Goal: Entertainment & Leisure: Consume media (video, audio)

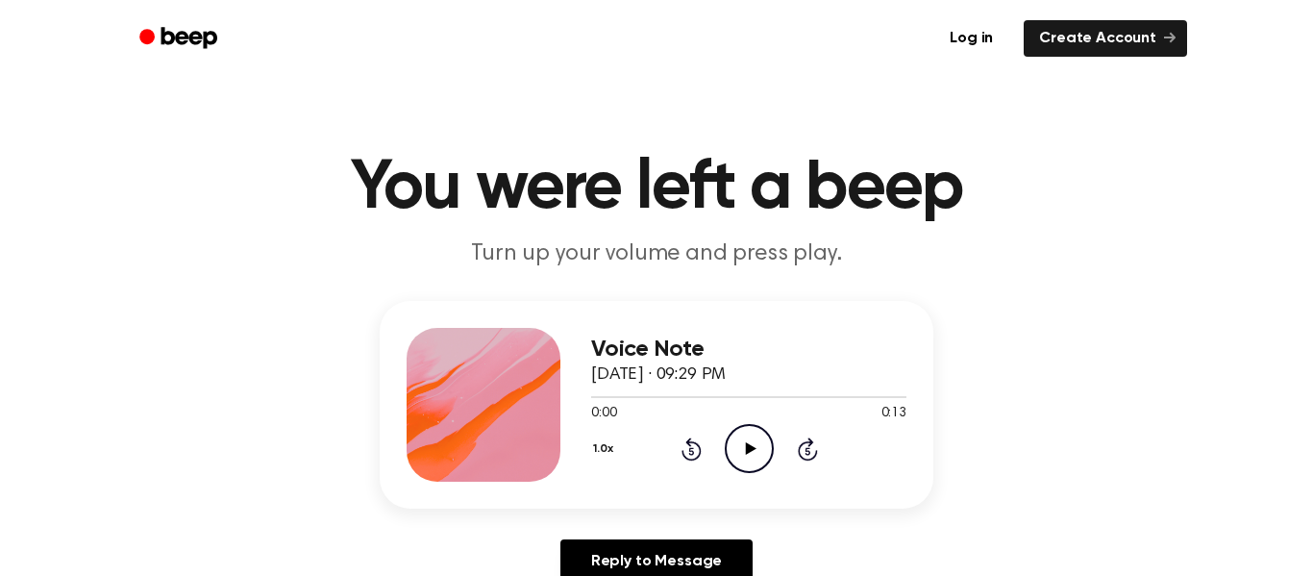
click at [735, 440] on icon "Play Audio" at bounding box center [749, 448] width 49 height 49
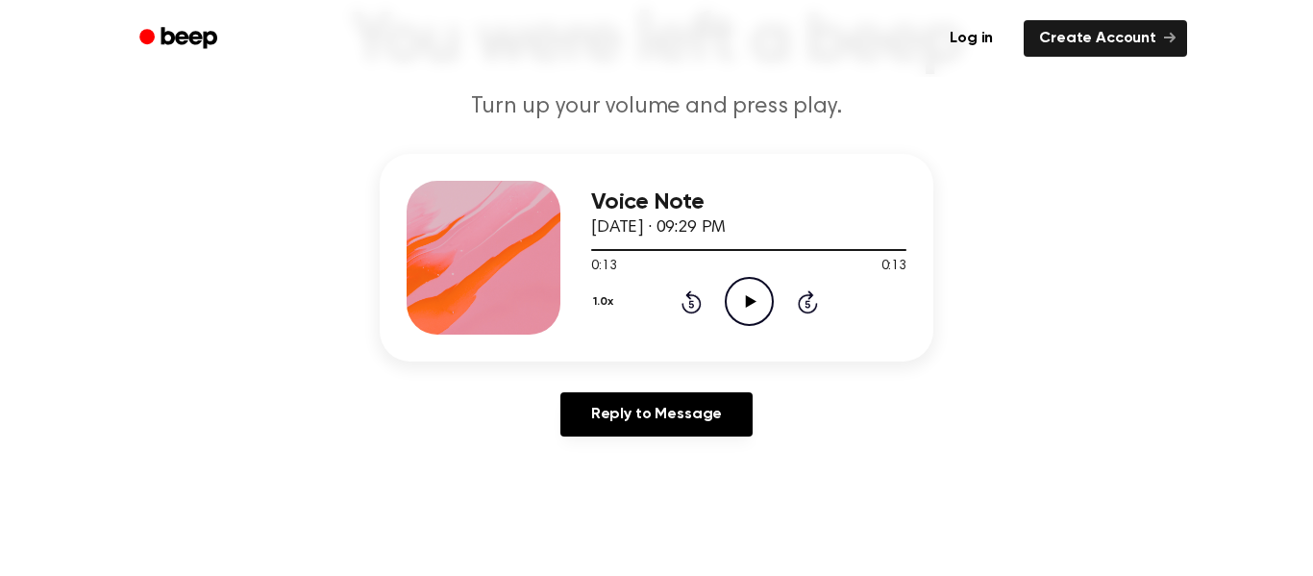
scroll to position [151, 0]
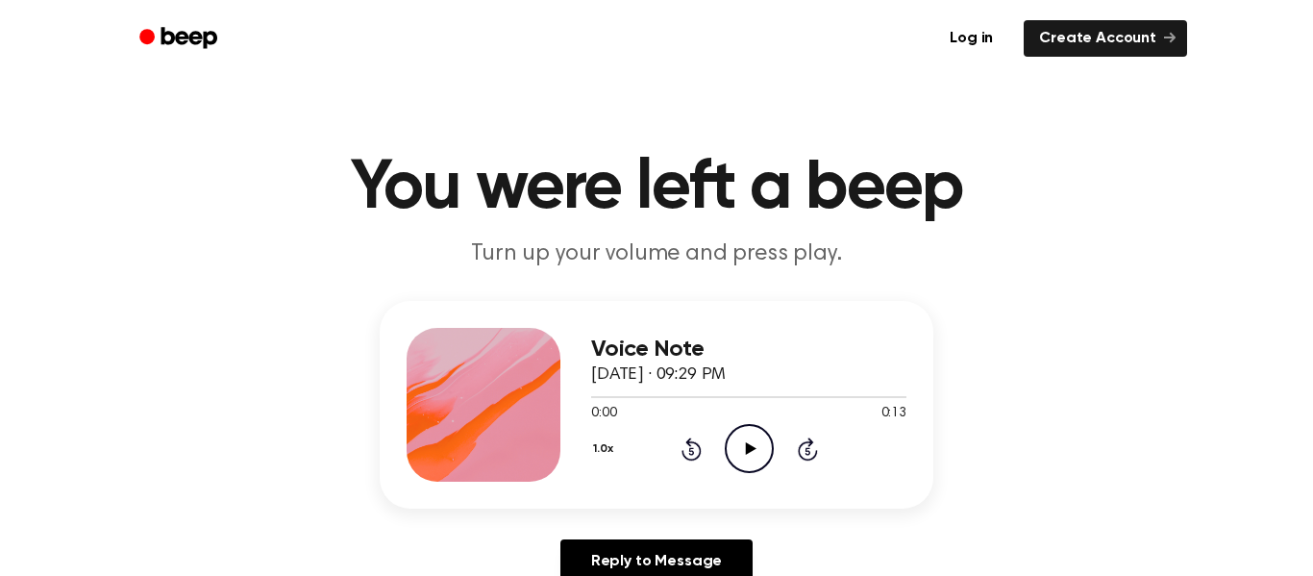
click at [749, 469] on icon "Play Audio" at bounding box center [749, 448] width 49 height 49
click at [769, 443] on icon "Play Audio" at bounding box center [749, 448] width 49 height 49
click at [759, 462] on icon "Play Audio" at bounding box center [749, 448] width 49 height 49
click at [754, 468] on icon "Play Audio" at bounding box center [749, 448] width 49 height 49
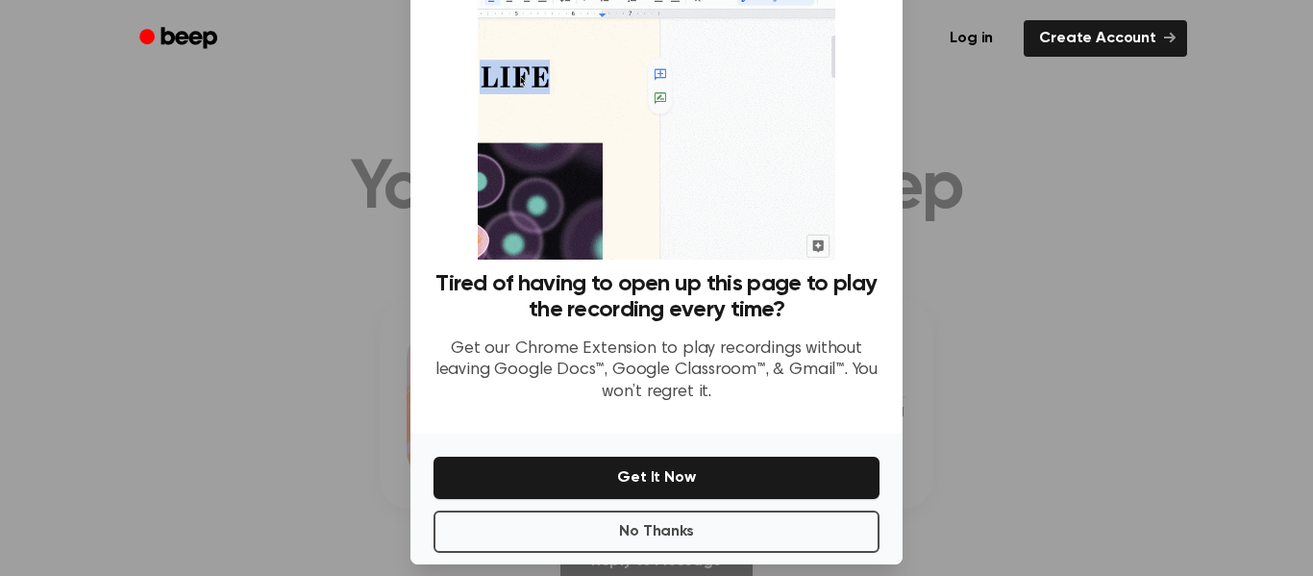
scroll to position [124, 0]
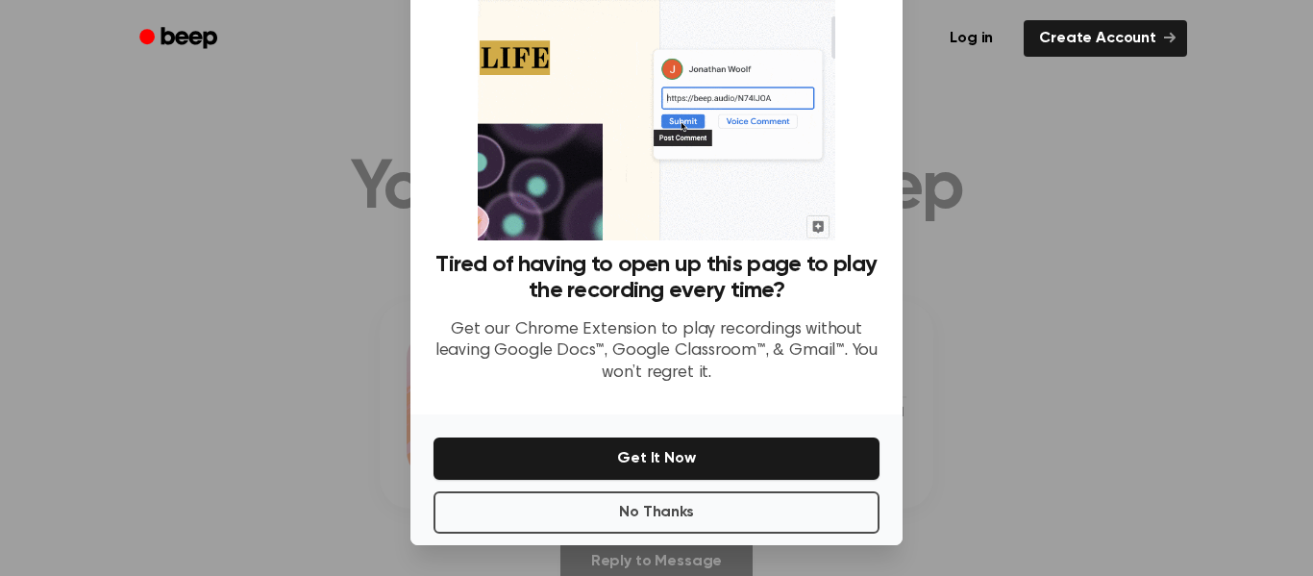
click at [1027, 409] on div at bounding box center [656, 288] width 1313 height 576
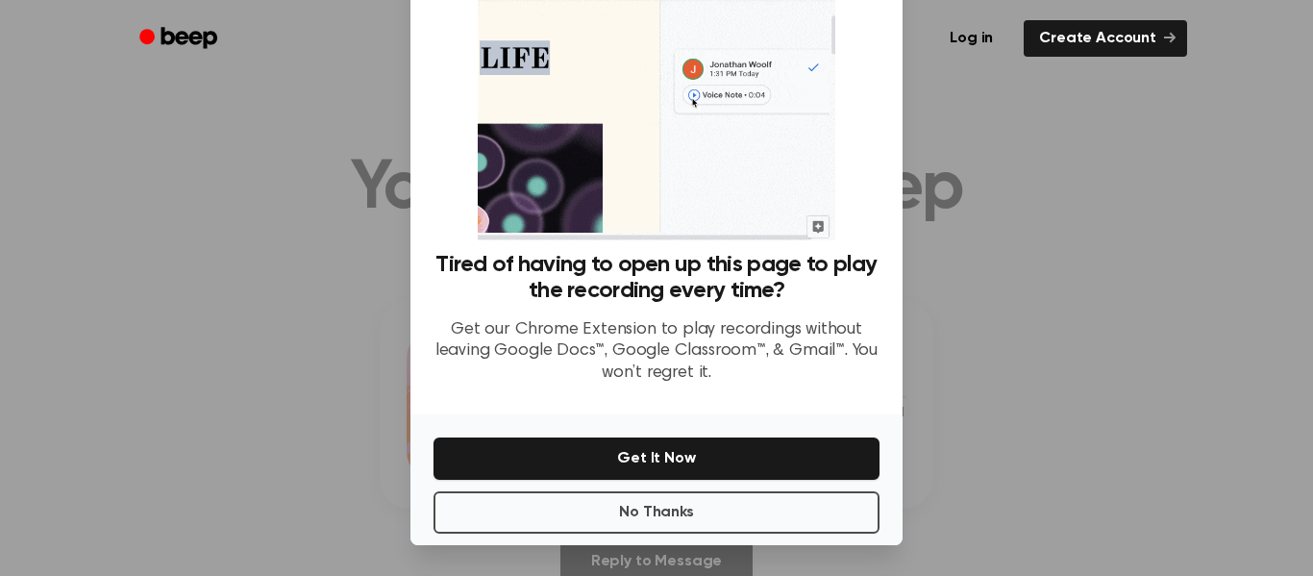
scroll to position [0, 0]
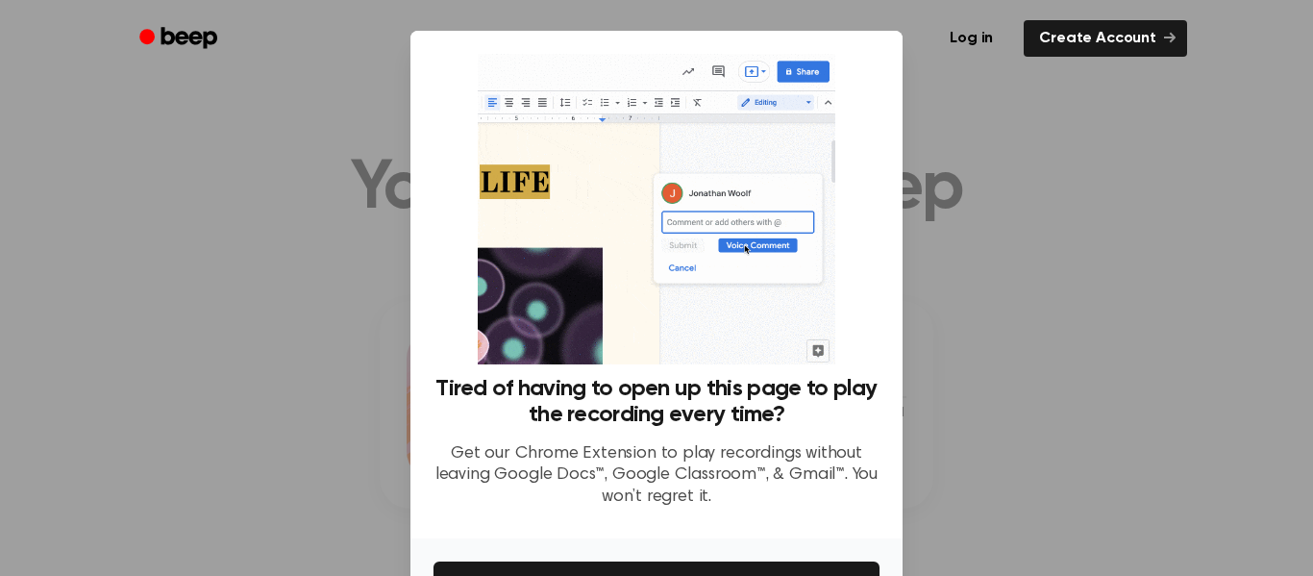
click at [985, 190] on div at bounding box center [656, 288] width 1313 height 576
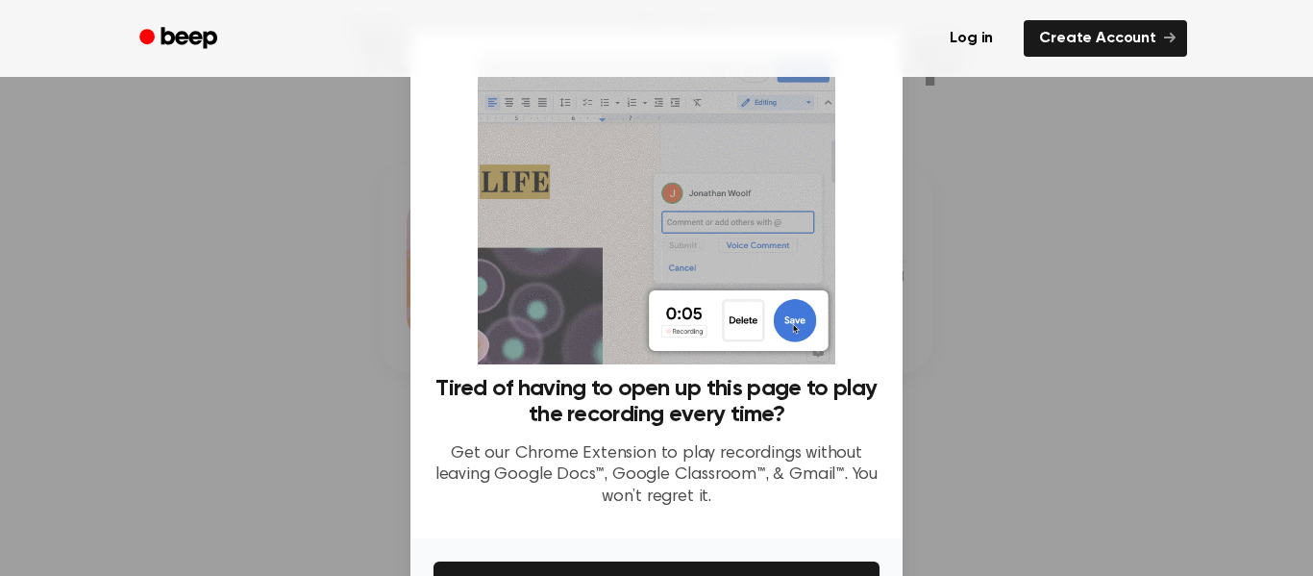
scroll to position [124, 0]
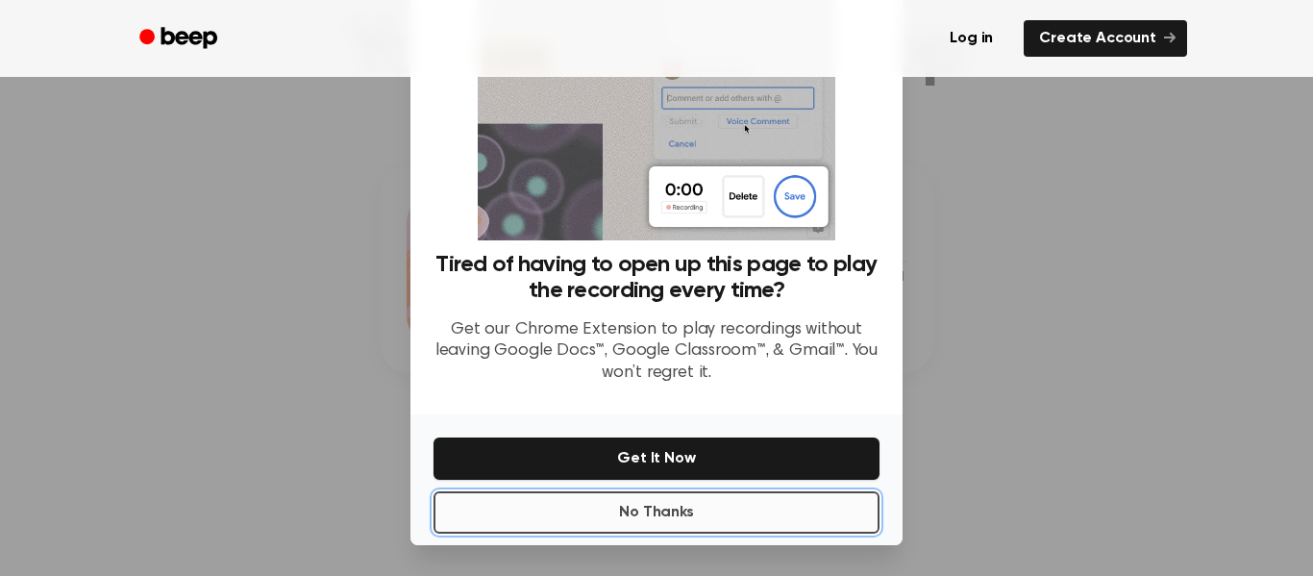
click at [641, 498] on button "No Thanks" at bounding box center [656, 512] width 446 height 42
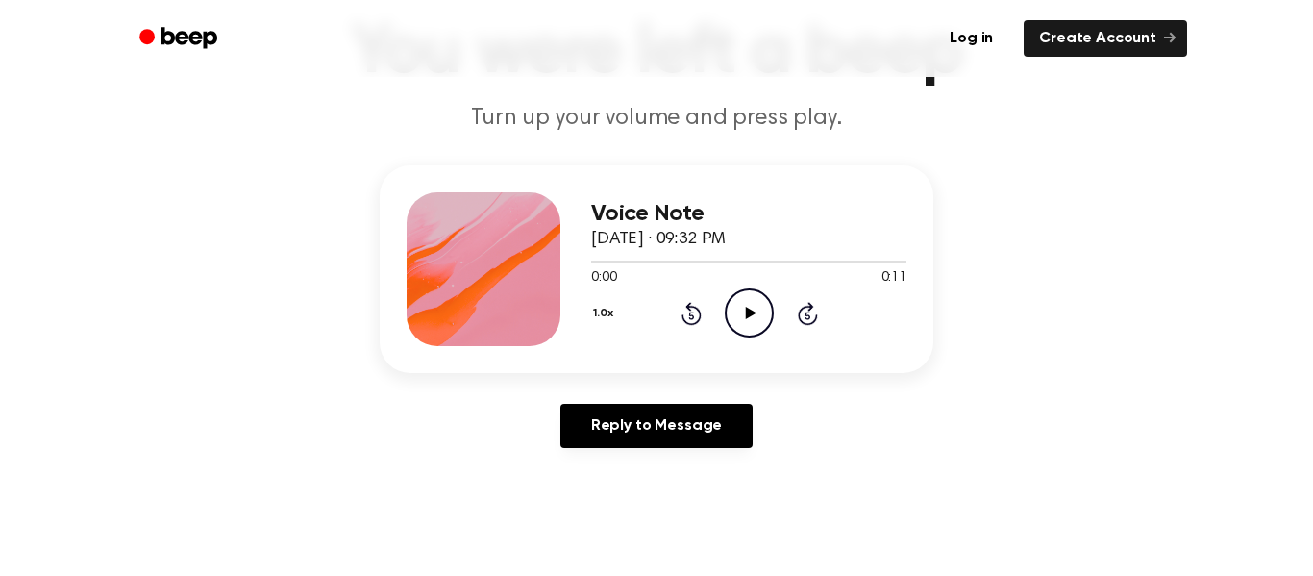
click at [756, 319] on icon "Play Audio" at bounding box center [749, 312] width 49 height 49
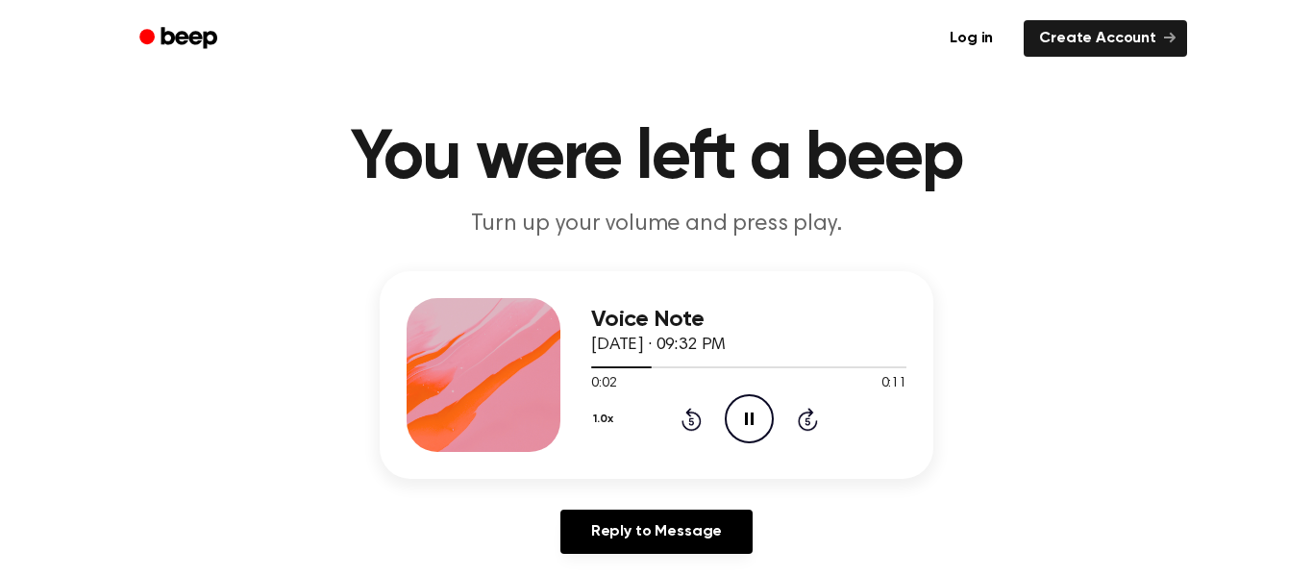
scroll to position [32, 0]
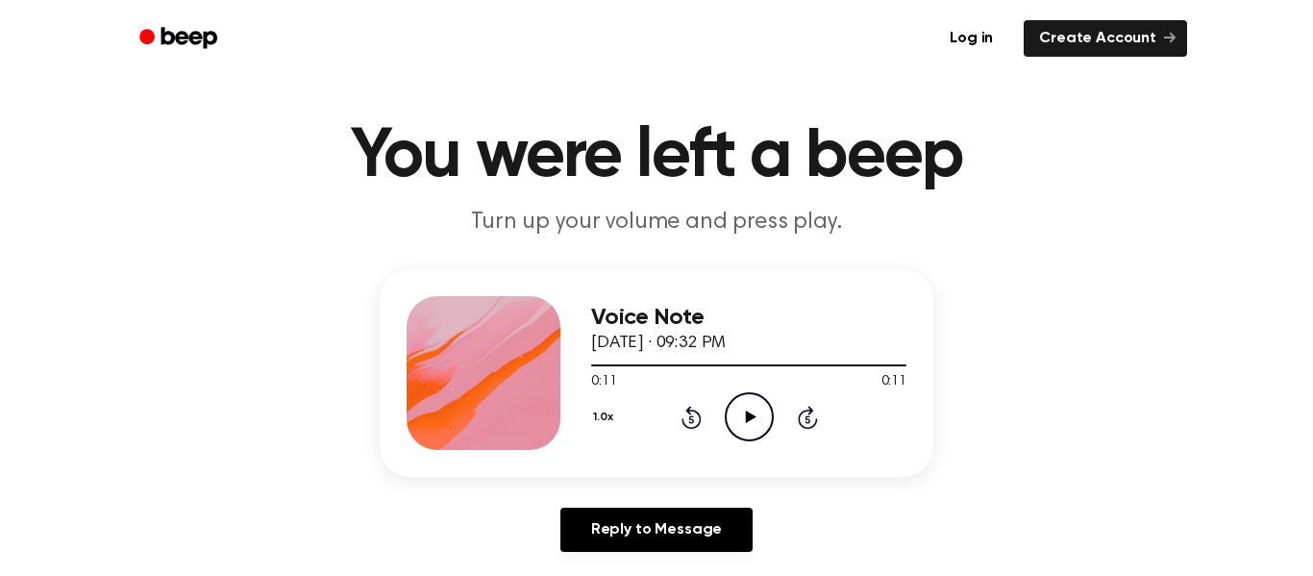
click at [744, 422] on icon "Play Audio" at bounding box center [749, 416] width 49 height 49
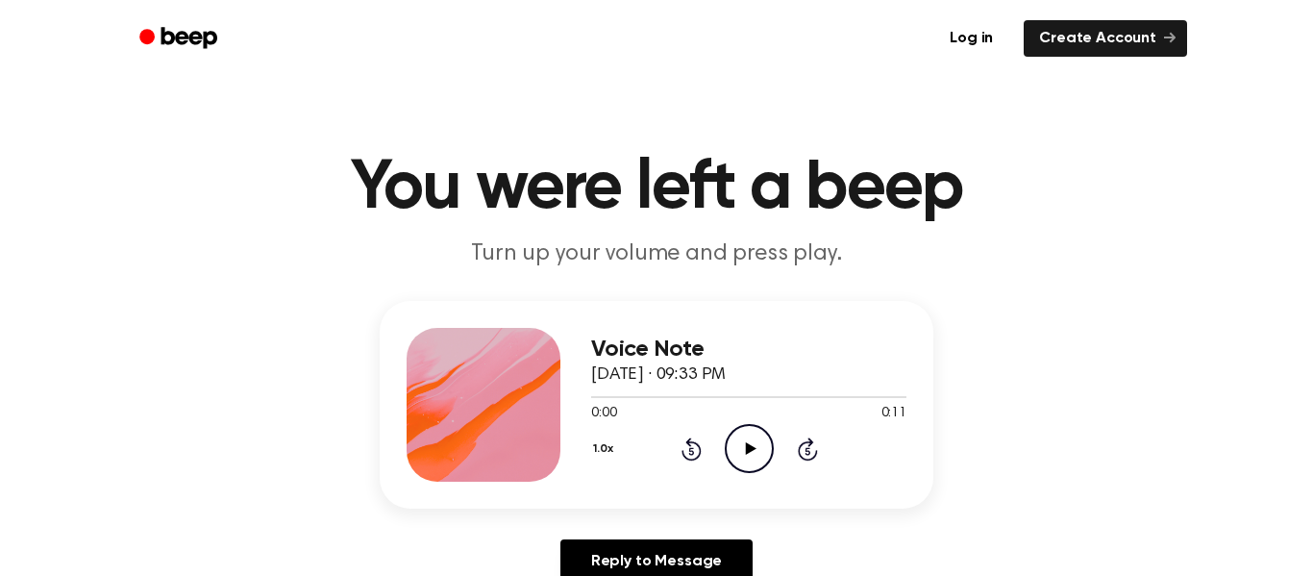
click at [746, 452] on icon at bounding box center [750, 448] width 11 height 12
click at [744, 477] on div "Voice Note [DATE] · 09:33 PM 0:00 0:13 Your browser does not support the [objec…" at bounding box center [748, 405] width 315 height 154
click at [750, 464] on icon "Play Audio" at bounding box center [749, 448] width 49 height 49
click at [751, 474] on div "Voice Note [DATE] · 09:33 PM 0:00 0:13 Your browser does not support the [objec…" at bounding box center [748, 405] width 315 height 154
click at [753, 468] on icon "Play Audio" at bounding box center [749, 448] width 49 height 49
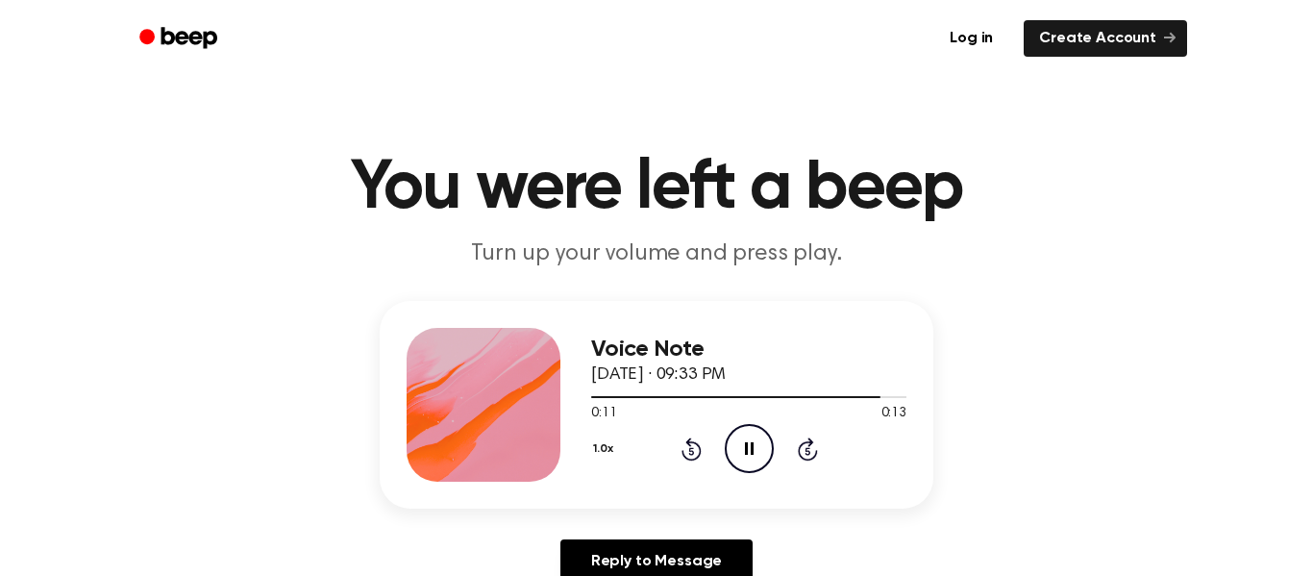
click at [759, 463] on icon "Pause Audio" at bounding box center [749, 448] width 49 height 49
click at [748, 445] on icon at bounding box center [750, 448] width 11 height 12
click at [746, 457] on icon "Pause Audio" at bounding box center [749, 448] width 49 height 49
